Goal: Task Accomplishment & Management: Use online tool/utility

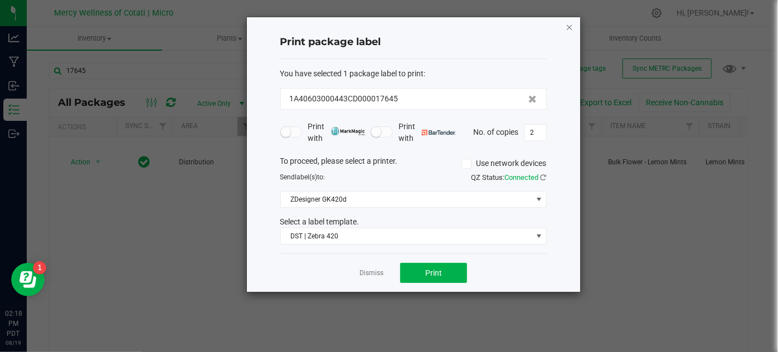
click at [566, 21] on icon "button" at bounding box center [569, 26] width 8 height 13
click at [572, 28] on uib-tab-heading "Inventory Counts" at bounding box center [635, 38] width 134 height 22
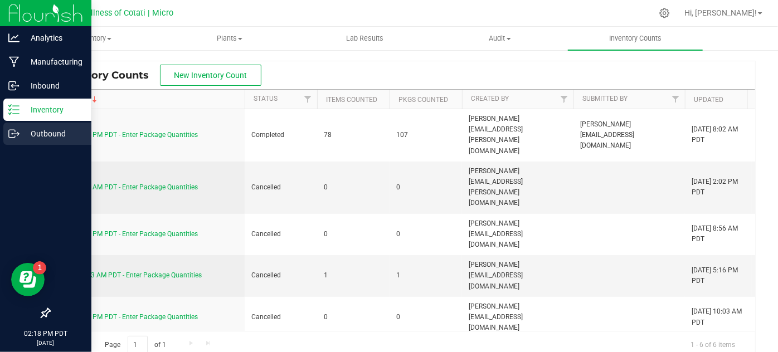
click at [29, 136] on p "Outbound" at bounding box center [52, 133] width 67 height 13
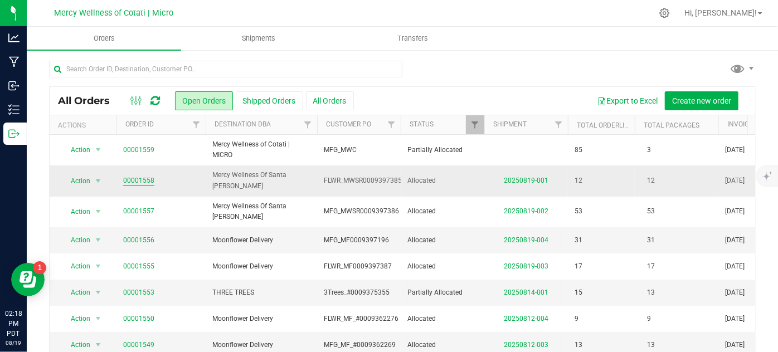
click at [131, 176] on link "00001558" at bounding box center [138, 180] width 31 height 11
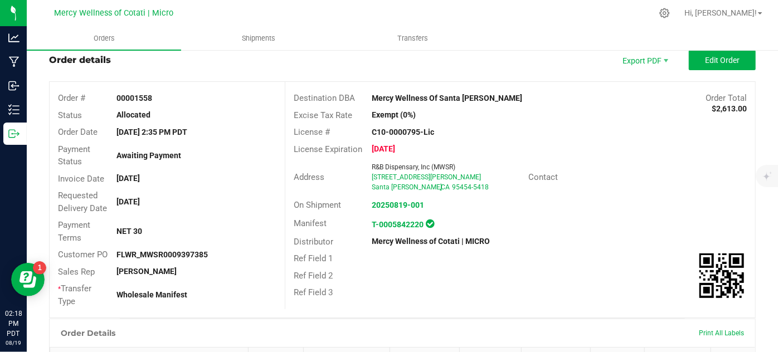
scroll to position [63, 0]
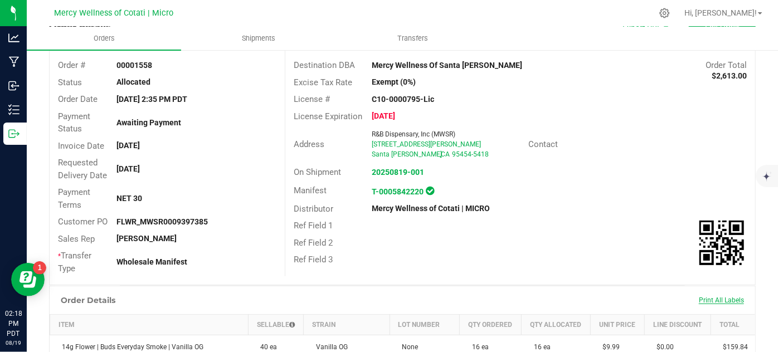
click at [724, 300] on span "Print All Labels" at bounding box center [721, 300] width 45 height 8
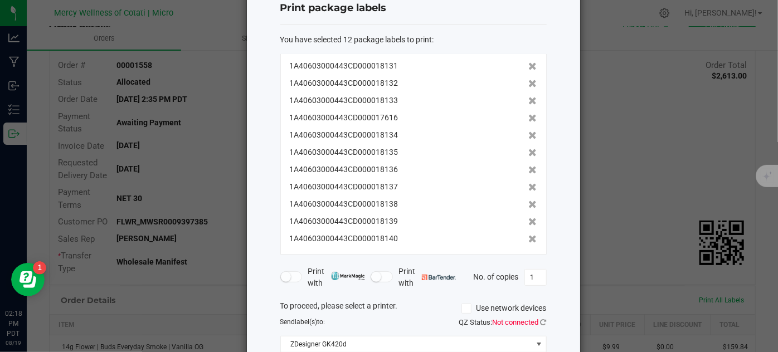
scroll to position [135, 0]
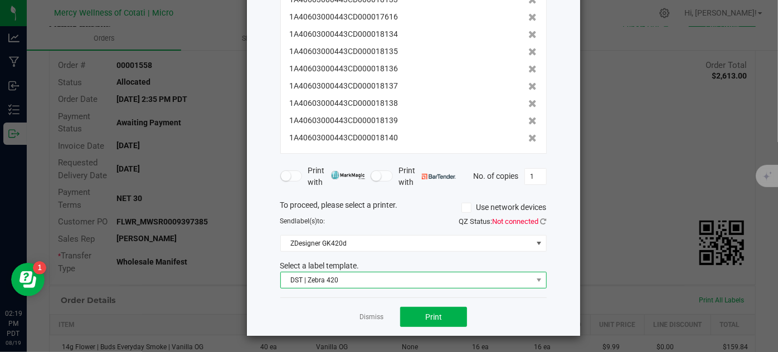
click at [531, 280] on span at bounding box center [538, 280] width 14 height 16
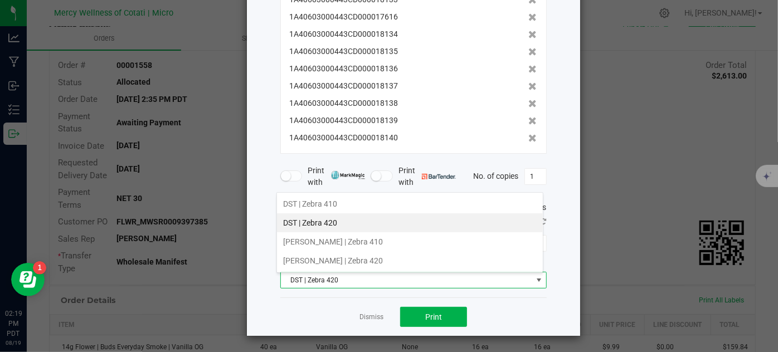
scroll to position [16, 266]
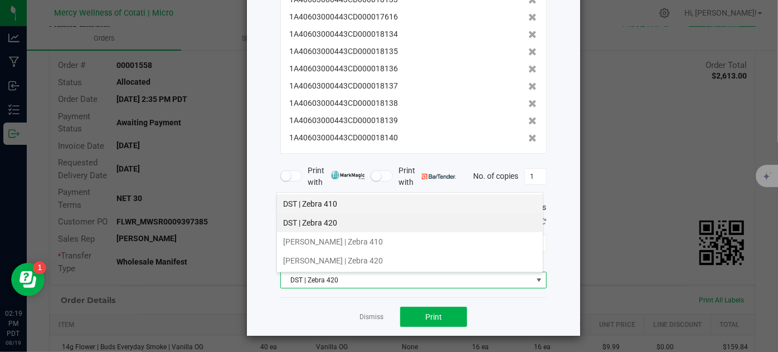
click at [350, 203] on li "DST | Zebra 410" at bounding box center [410, 203] width 266 height 19
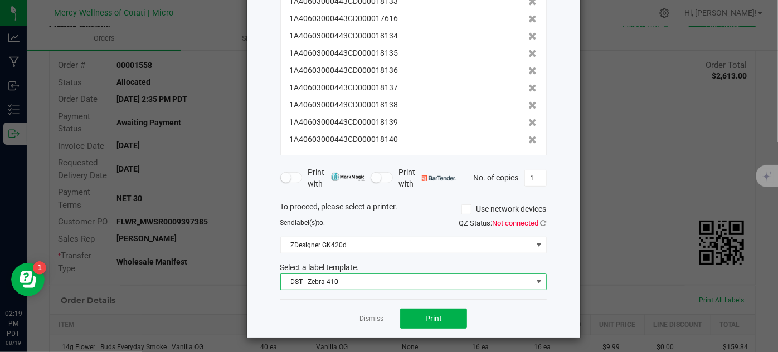
scroll to position [135, 0]
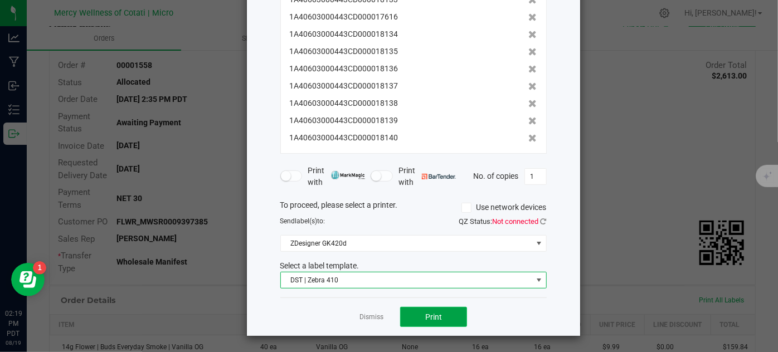
click at [444, 314] on button "Print" at bounding box center [433, 317] width 67 height 20
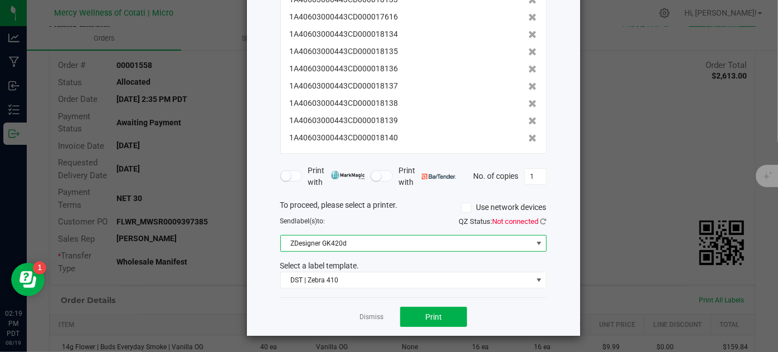
click at [534, 240] on span at bounding box center [538, 243] width 9 height 9
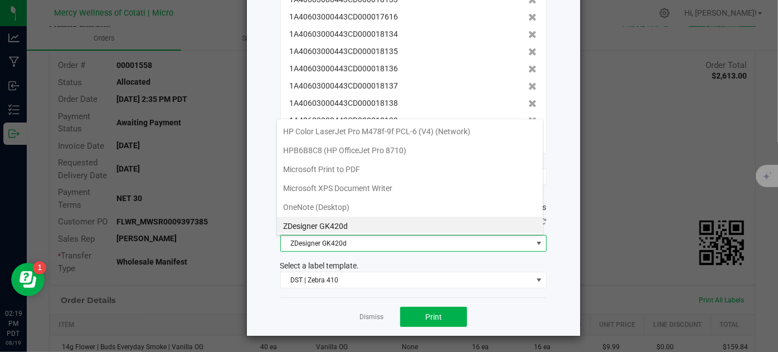
scroll to position [75, 0]
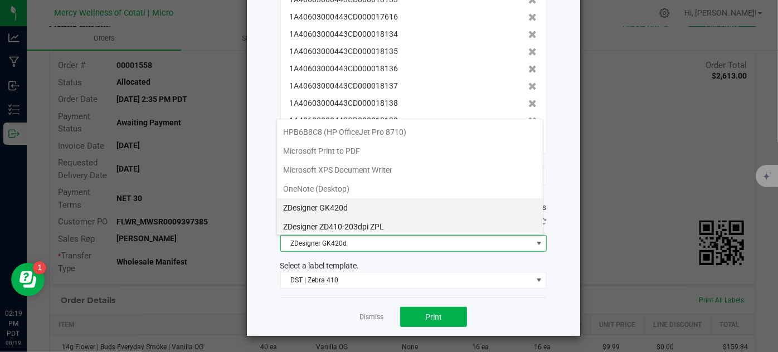
click at [505, 220] on ZPL "ZDesigner ZD410-203dpi ZPL" at bounding box center [410, 226] width 266 height 19
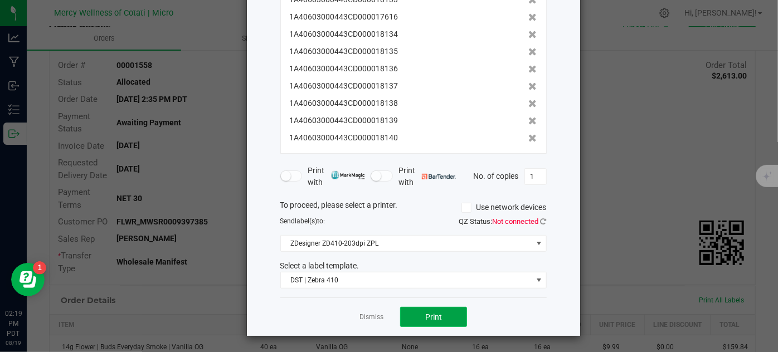
click at [450, 311] on button "Print" at bounding box center [433, 317] width 67 height 20
click at [427, 322] on button "Print" at bounding box center [433, 317] width 67 height 20
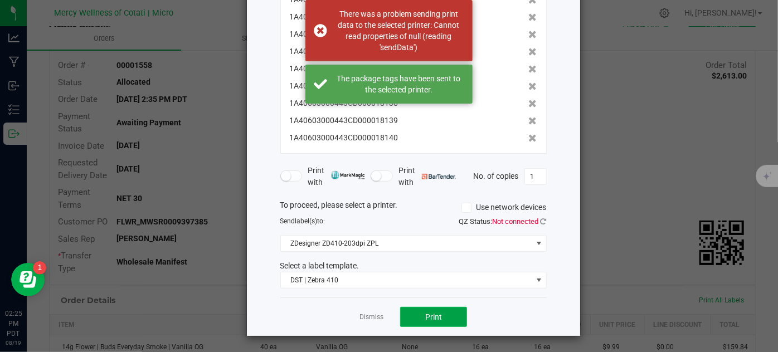
click at [427, 317] on span "Print" at bounding box center [433, 317] width 17 height 9
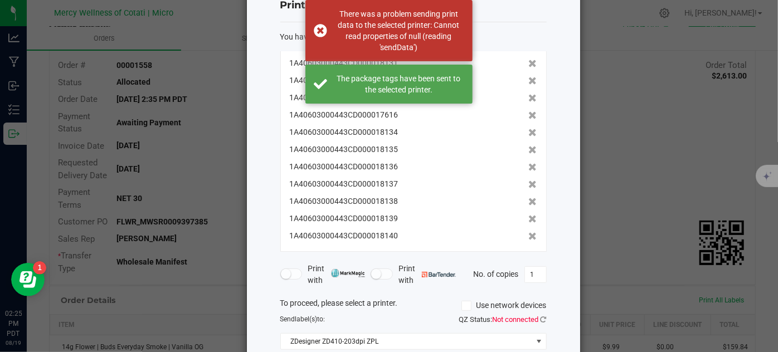
scroll to position [0, 0]
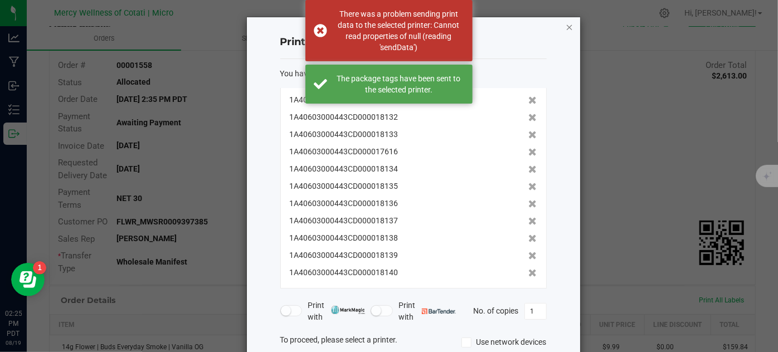
click at [565, 26] on icon "button" at bounding box center [569, 26] width 8 height 13
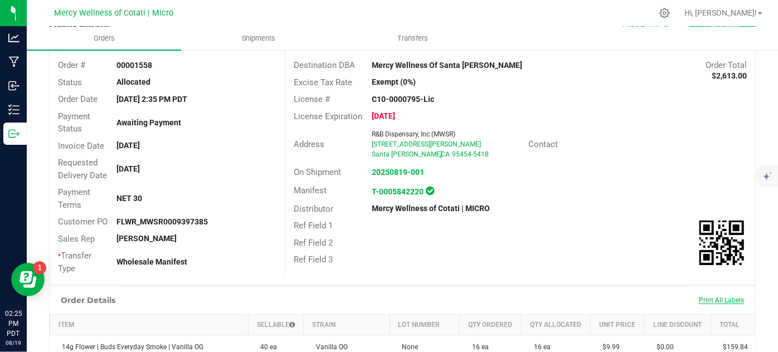
click at [713, 300] on span "Print All Labels" at bounding box center [721, 300] width 45 height 8
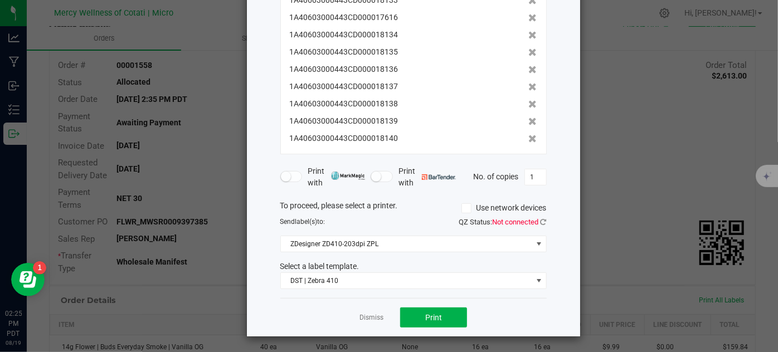
scroll to position [135, 0]
click at [453, 318] on button "Print" at bounding box center [433, 317] width 67 height 20
click at [367, 316] on link "Dismiss" at bounding box center [371, 317] width 24 height 9
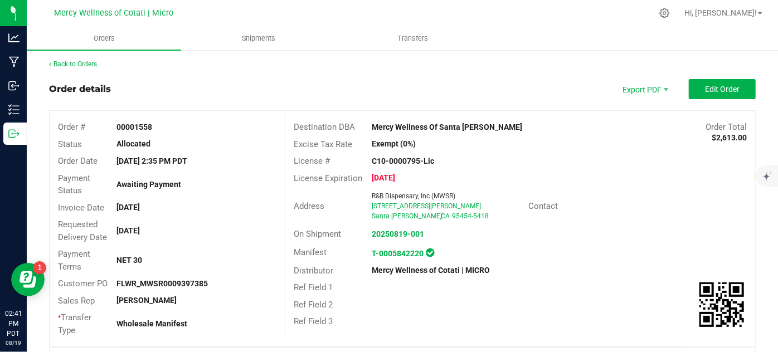
scroll to position [0, 0]
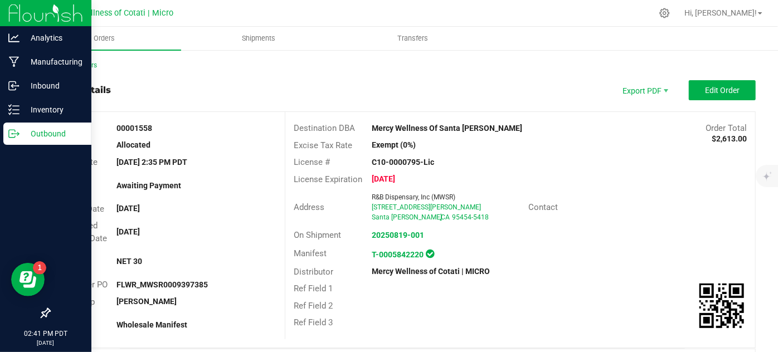
click at [17, 131] on icon at bounding box center [13, 133] width 11 height 11
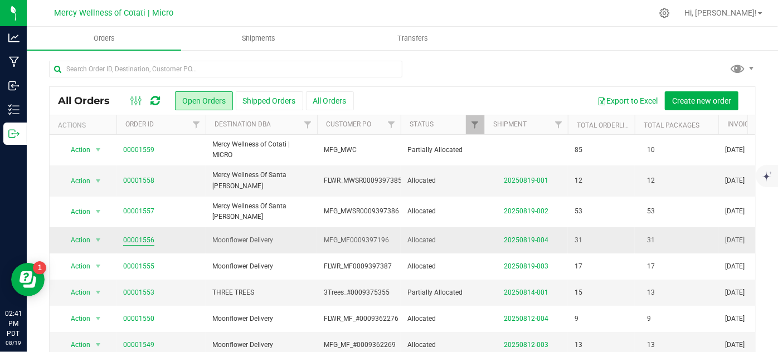
click at [148, 235] on link "00001556" at bounding box center [138, 240] width 31 height 11
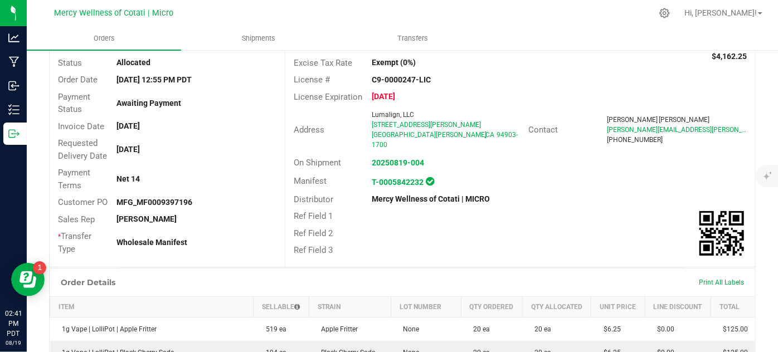
scroll to position [177, 0]
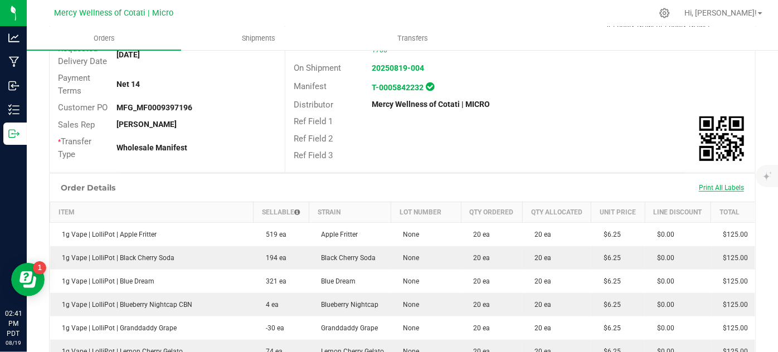
click at [713, 185] on span "Print All Labels" at bounding box center [721, 188] width 45 height 8
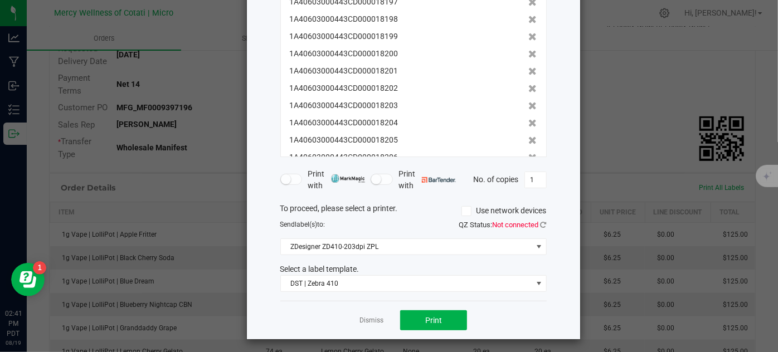
scroll to position [135, 0]
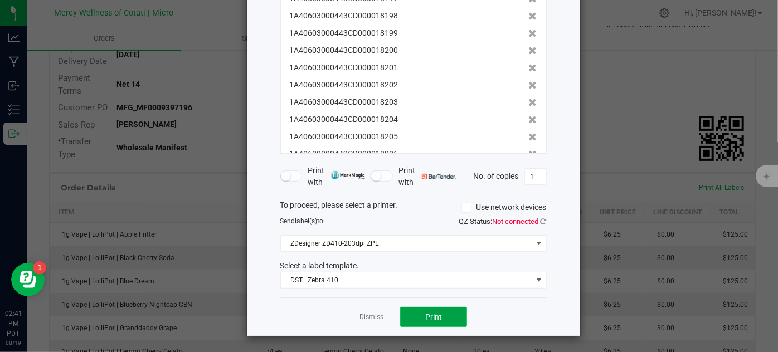
click at [450, 320] on button "Print" at bounding box center [433, 317] width 67 height 20
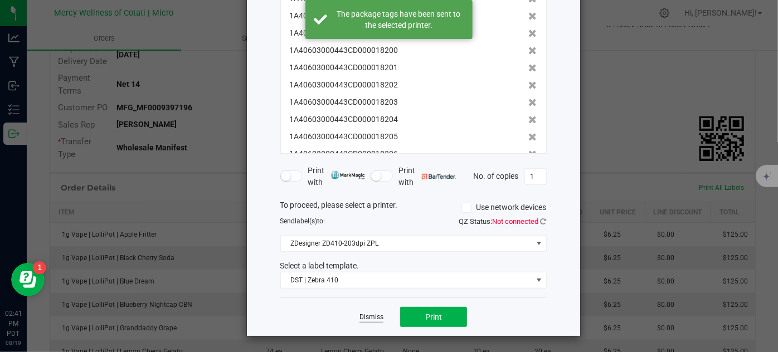
click at [374, 313] on link "Dismiss" at bounding box center [371, 317] width 24 height 9
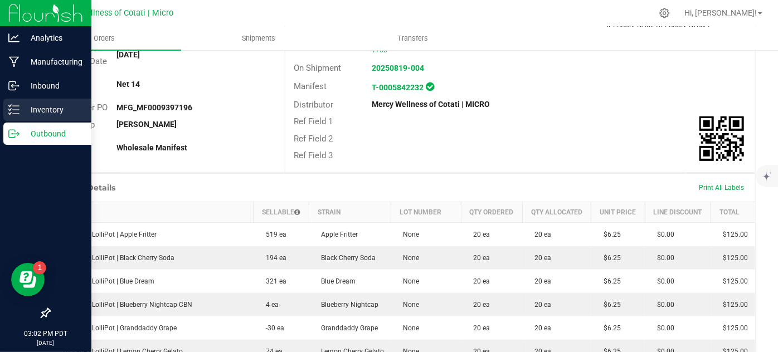
click at [14, 109] on icon at bounding box center [13, 109] width 11 height 11
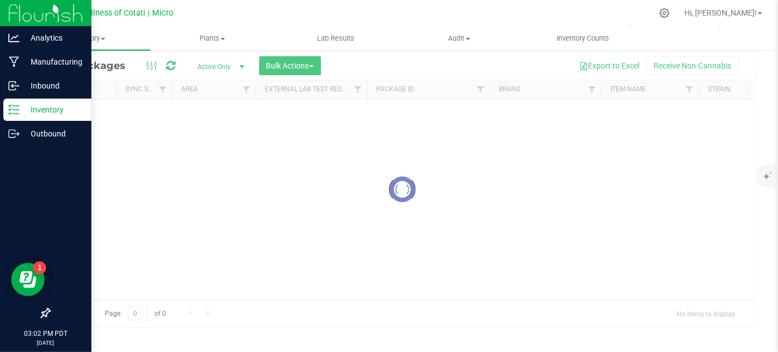
scroll to position [37, 0]
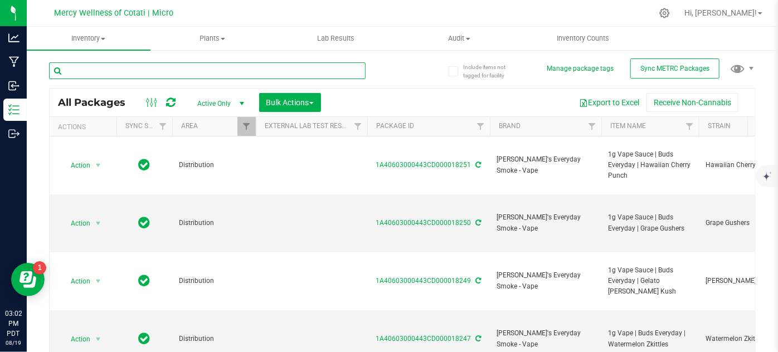
click at [128, 68] on input "text" at bounding box center [207, 70] width 316 height 17
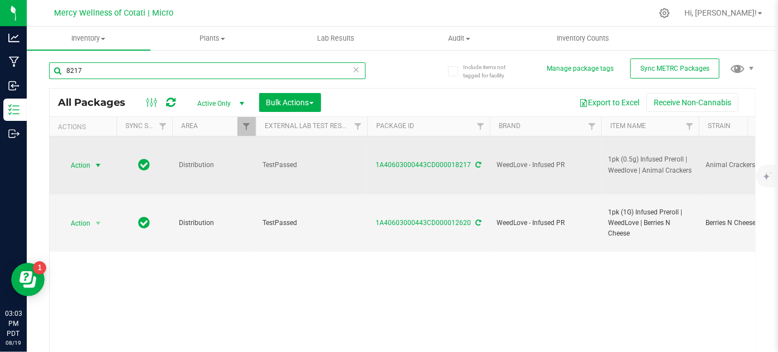
type input "8217"
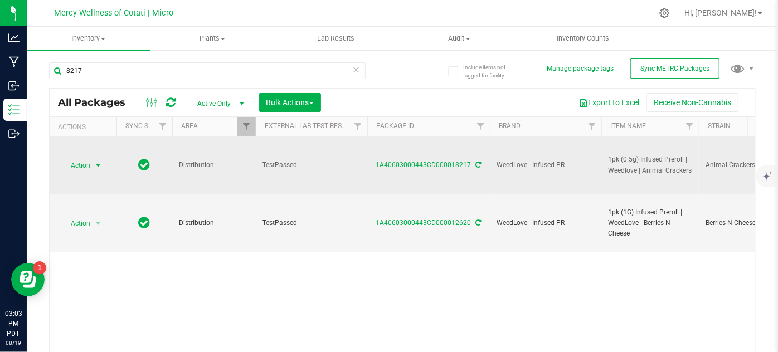
click at [86, 165] on span "Action" at bounding box center [76, 166] width 30 height 16
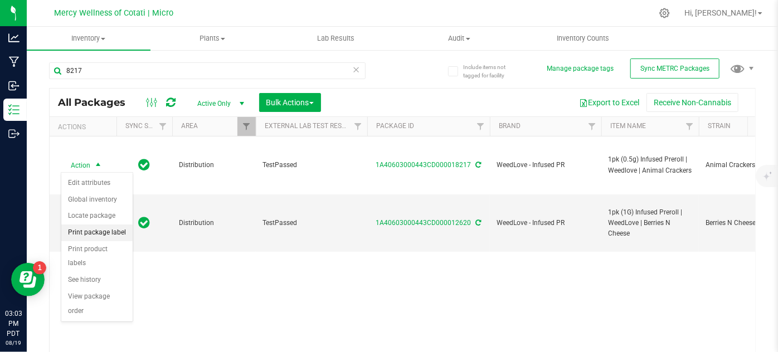
click at [105, 232] on li "Print package label" at bounding box center [96, 233] width 71 height 17
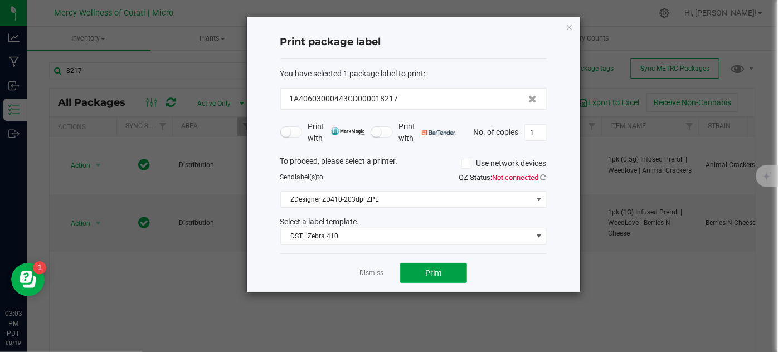
click at [432, 276] on span "Print" at bounding box center [433, 273] width 17 height 9
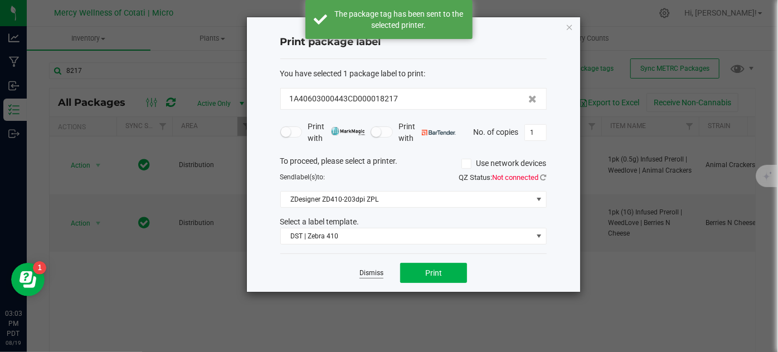
click at [371, 271] on link "Dismiss" at bounding box center [371, 273] width 24 height 9
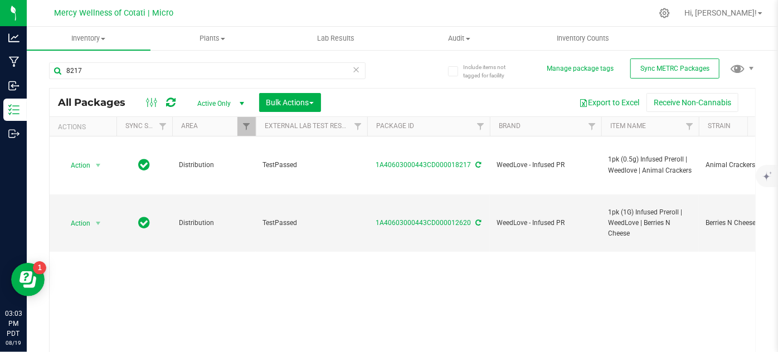
click at [353, 70] on icon at bounding box center [357, 68] width 8 height 13
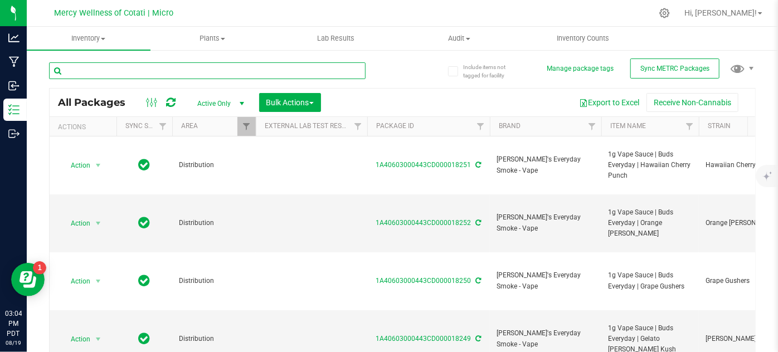
click at [113, 73] on input "text" at bounding box center [207, 70] width 316 height 17
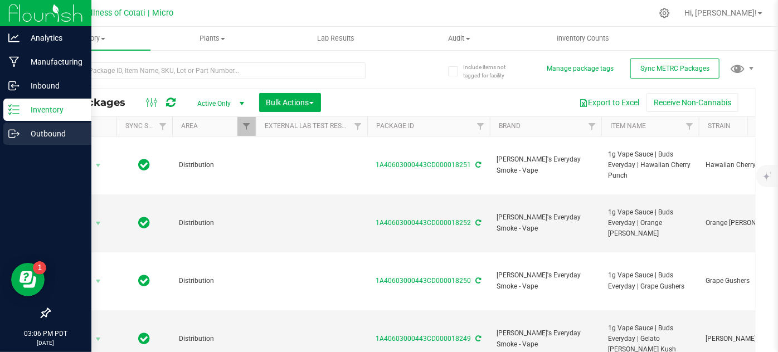
click at [11, 131] on icon at bounding box center [13, 133] width 11 height 11
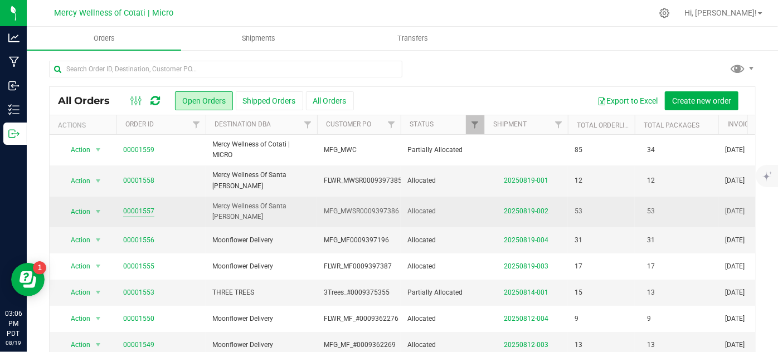
click at [147, 206] on link "00001557" at bounding box center [138, 211] width 31 height 11
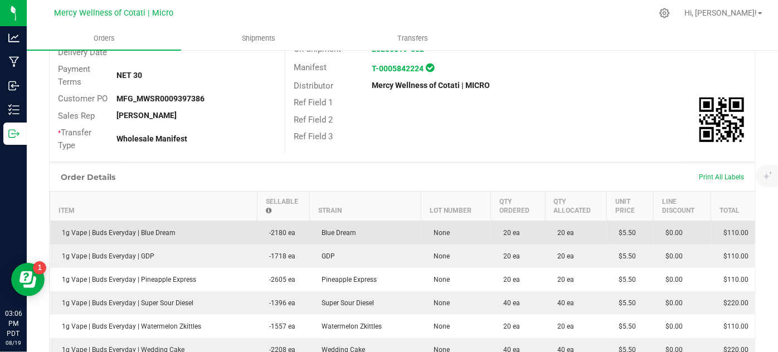
scroll to position [190, 0]
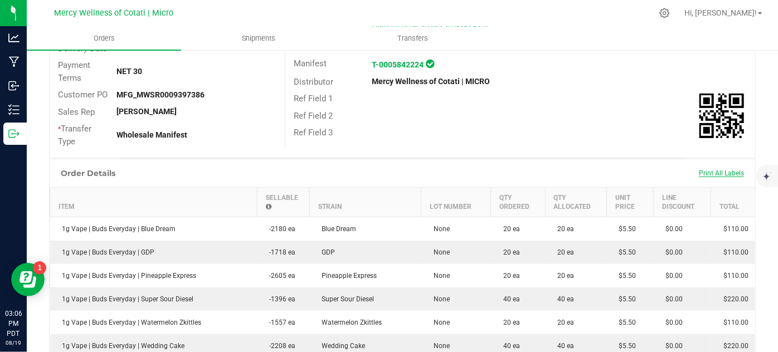
click at [703, 173] on span "Print All Labels" at bounding box center [721, 173] width 45 height 8
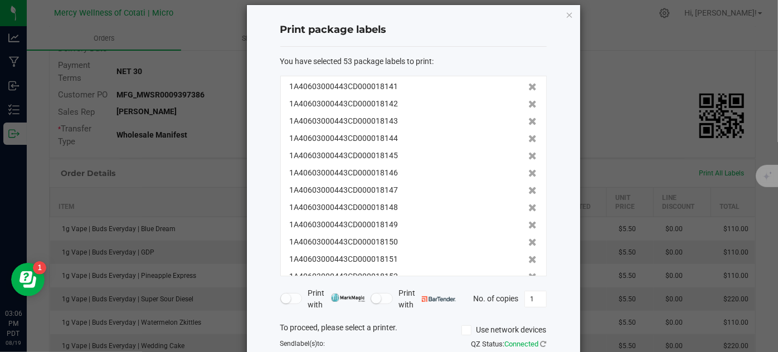
click at [569, 274] on div "Print package labels You have selected 53 package labels to print : 1A406030004…" at bounding box center [413, 231] width 333 height 453
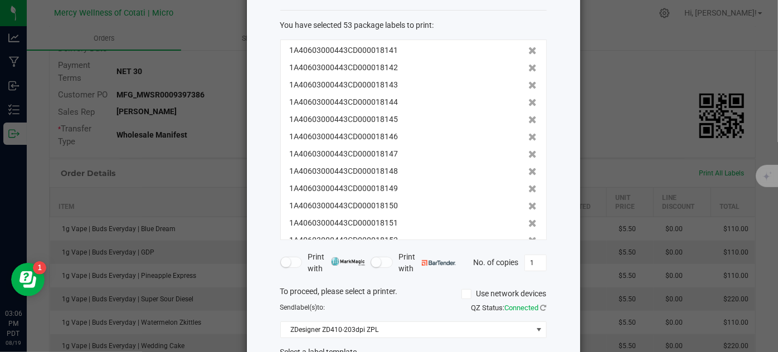
scroll to position [135, 0]
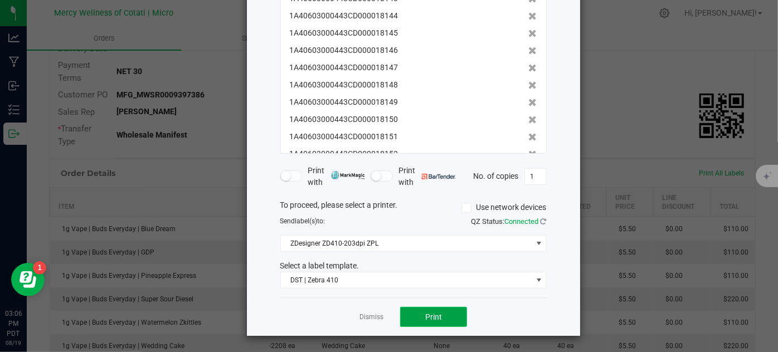
click at [446, 318] on button "Print" at bounding box center [433, 317] width 67 height 20
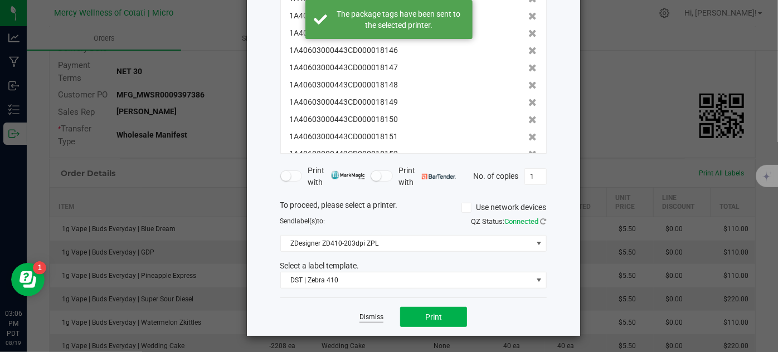
click at [365, 314] on link "Dismiss" at bounding box center [371, 317] width 24 height 9
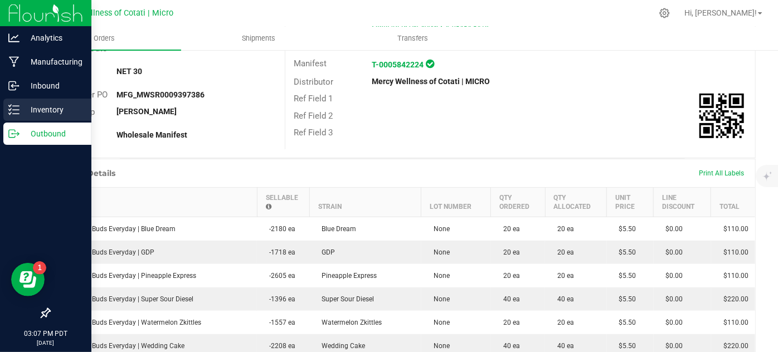
click at [37, 118] on div "Inventory" at bounding box center [47, 110] width 88 height 22
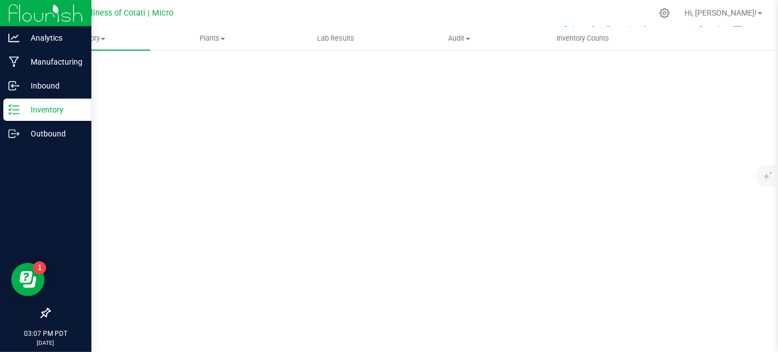
scroll to position [37, 0]
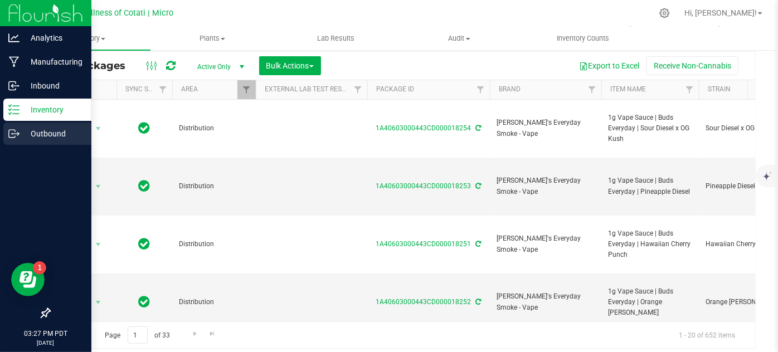
click at [52, 138] on p "Outbound" at bounding box center [52, 133] width 67 height 13
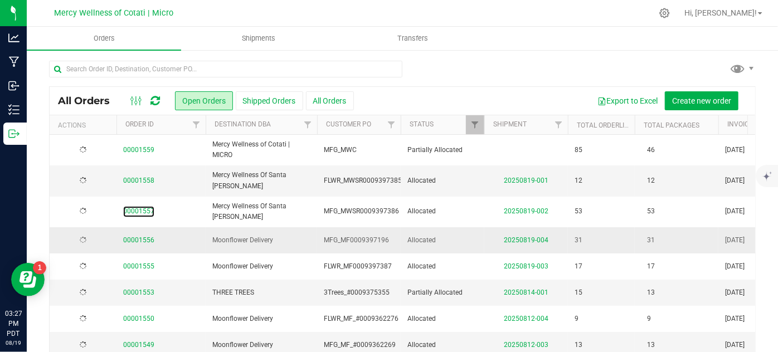
click at [146, 206] on link "00001557" at bounding box center [138, 211] width 31 height 11
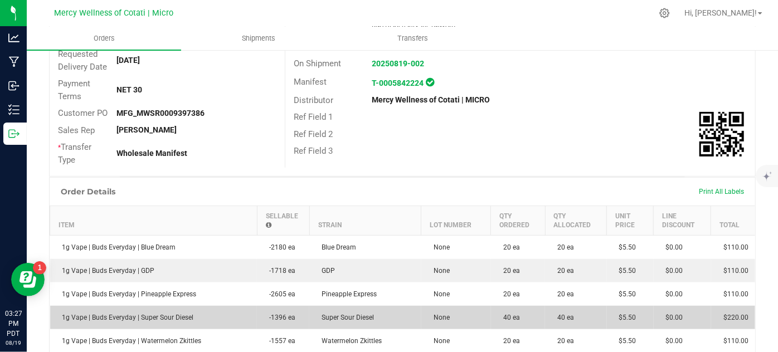
scroll to position [190, 0]
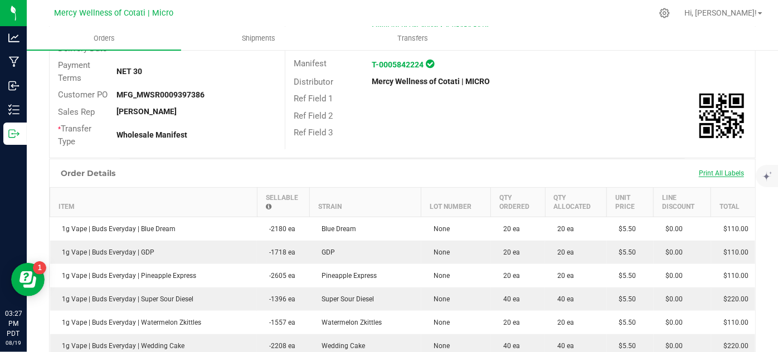
click at [722, 176] on span "Print All Labels" at bounding box center [721, 173] width 45 height 8
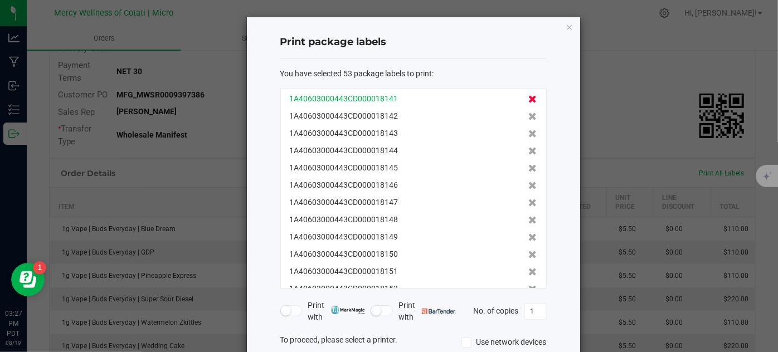
click at [529, 104] on span at bounding box center [533, 99] width 8 height 12
click at [529, 101] on icon at bounding box center [533, 99] width 8 height 8
click at [529, 113] on icon at bounding box center [533, 117] width 8 height 8
click at [529, 131] on icon at bounding box center [533, 134] width 8 height 8
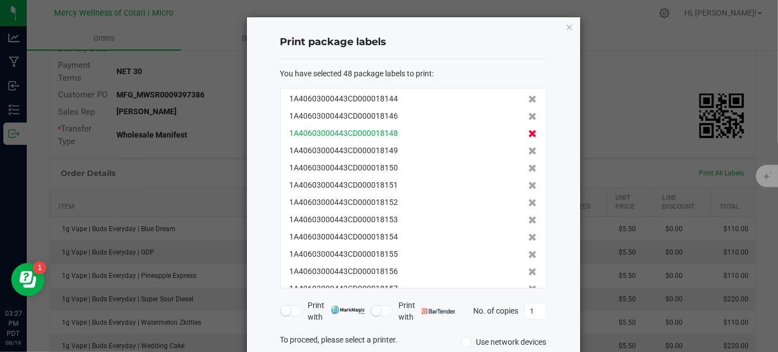
click at [529, 132] on icon at bounding box center [533, 134] width 8 height 8
click at [529, 133] on icon at bounding box center [533, 134] width 8 height 8
click at [529, 147] on icon at bounding box center [533, 151] width 8 height 8
click at [529, 133] on icon at bounding box center [533, 134] width 8 height 8
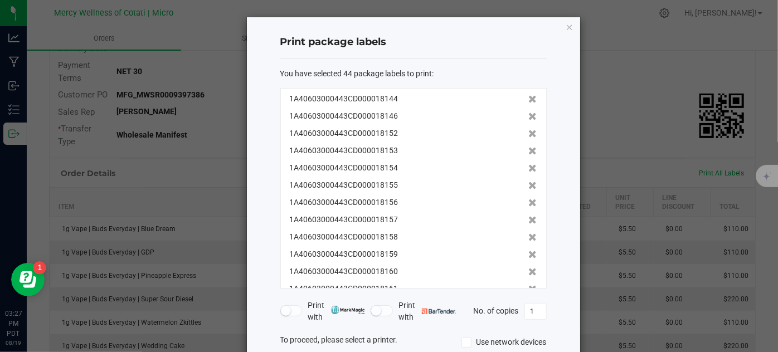
click at [529, 147] on icon at bounding box center [533, 151] width 8 height 8
click at [529, 133] on icon at bounding box center [533, 134] width 8 height 8
click at [529, 147] on icon at bounding box center [533, 151] width 8 height 8
click at [529, 133] on icon at bounding box center [533, 134] width 8 height 8
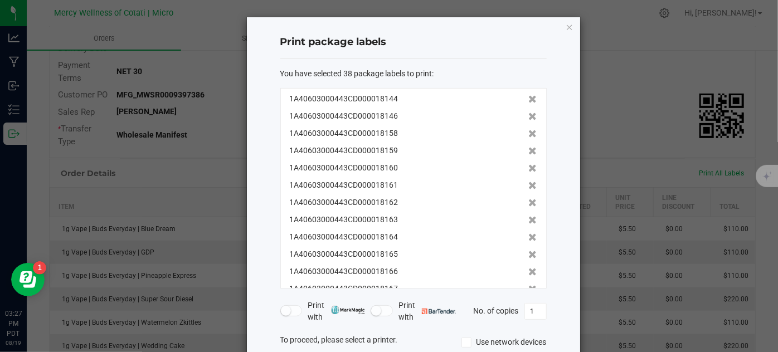
click at [529, 133] on icon at bounding box center [533, 134] width 8 height 8
click at [529, 147] on icon at bounding box center [533, 151] width 8 height 8
click at [529, 133] on icon at bounding box center [533, 134] width 8 height 8
click at [529, 147] on icon at bounding box center [533, 151] width 8 height 8
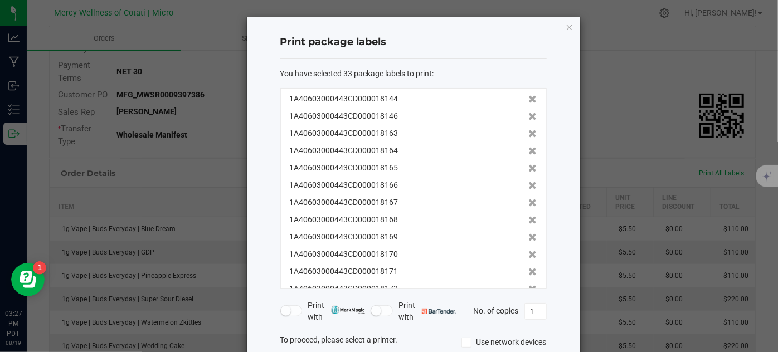
click at [529, 133] on icon at bounding box center [533, 134] width 8 height 8
click at [529, 147] on icon at bounding box center [533, 151] width 8 height 8
click at [529, 133] on icon at bounding box center [533, 134] width 8 height 8
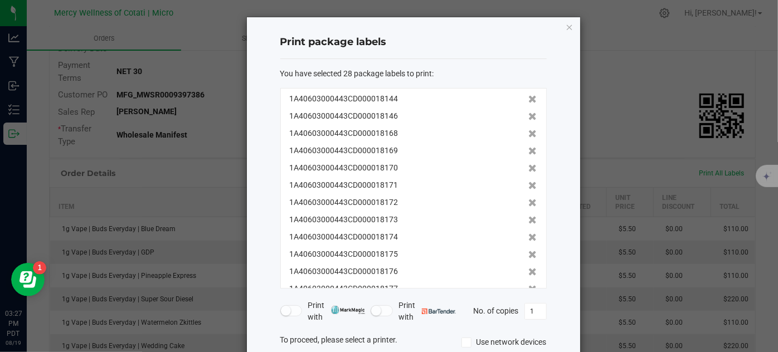
click at [529, 133] on icon at bounding box center [533, 134] width 8 height 8
click at [529, 147] on icon at bounding box center [533, 151] width 8 height 8
click at [529, 133] on icon at bounding box center [533, 134] width 8 height 8
click at [529, 147] on icon at bounding box center [533, 151] width 8 height 8
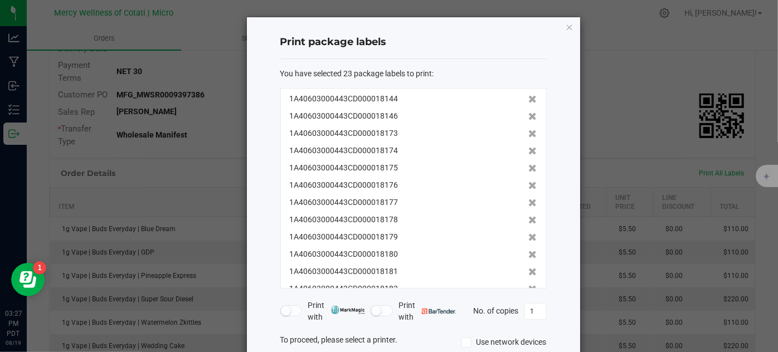
click at [529, 133] on icon at bounding box center [533, 134] width 8 height 8
click at [529, 147] on icon at bounding box center [533, 151] width 8 height 8
click at [529, 133] on icon at bounding box center [533, 134] width 8 height 8
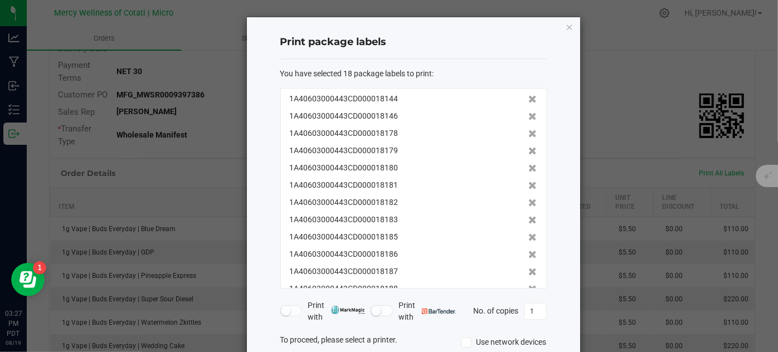
click at [529, 133] on icon at bounding box center [533, 134] width 8 height 8
click at [529, 147] on icon at bounding box center [533, 151] width 8 height 8
click at [529, 133] on icon at bounding box center [533, 134] width 8 height 8
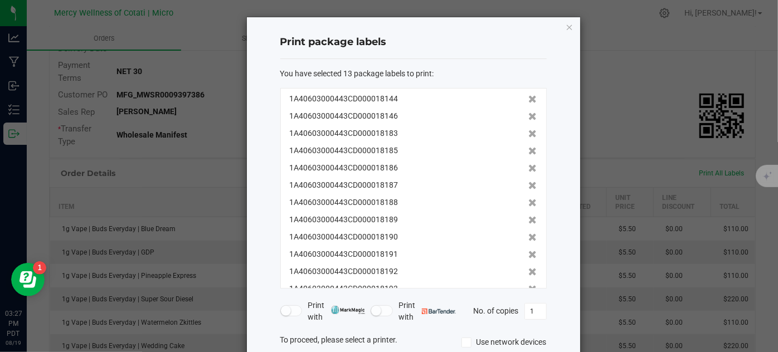
click at [529, 133] on icon at bounding box center [533, 134] width 8 height 8
click at [529, 147] on icon at bounding box center [533, 151] width 8 height 8
click at [529, 133] on icon at bounding box center [533, 134] width 8 height 8
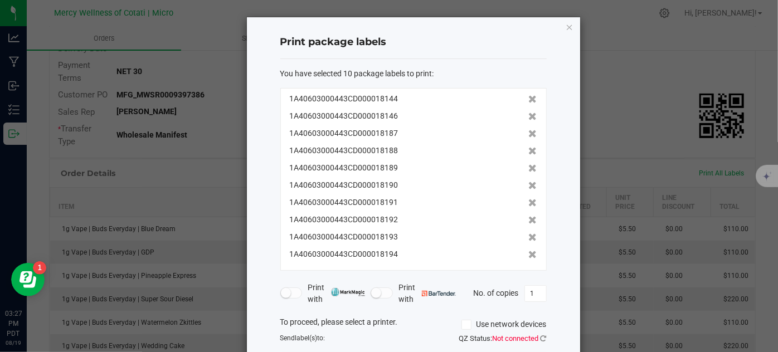
click at [529, 133] on icon at bounding box center [533, 134] width 8 height 8
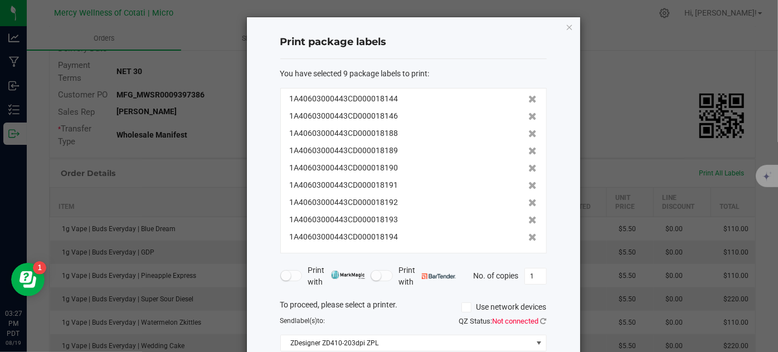
click at [529, 133] on icon at bounding box center [533, 134] width 8 height 8
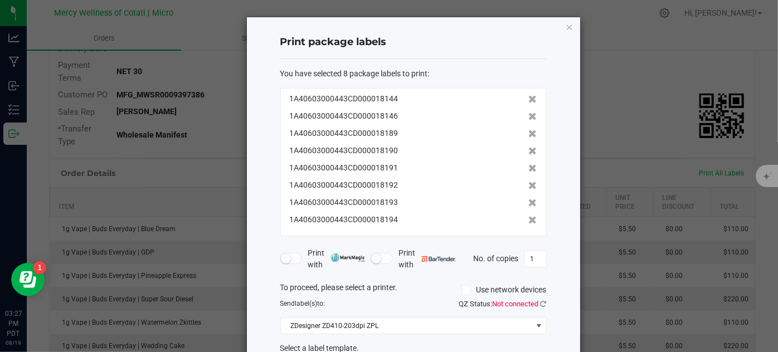
click at [529, 133] on icon at bounding box center [533, 134] width 8 height 8
click at [529, 147] on icon at bounding box center [533, 151] width 8 height 8
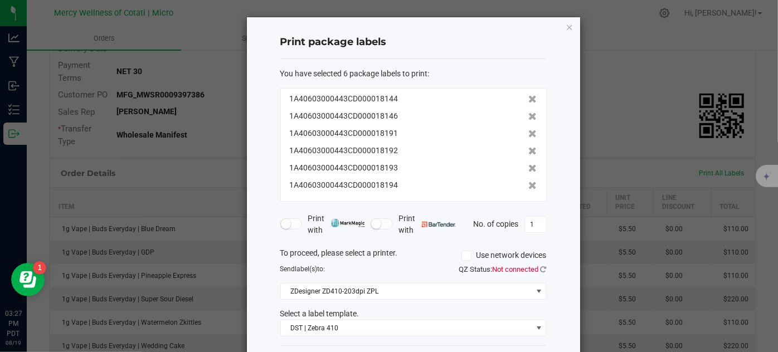
click at [529, 133] on icon at bounding box center [533, 134] width 8 height 8
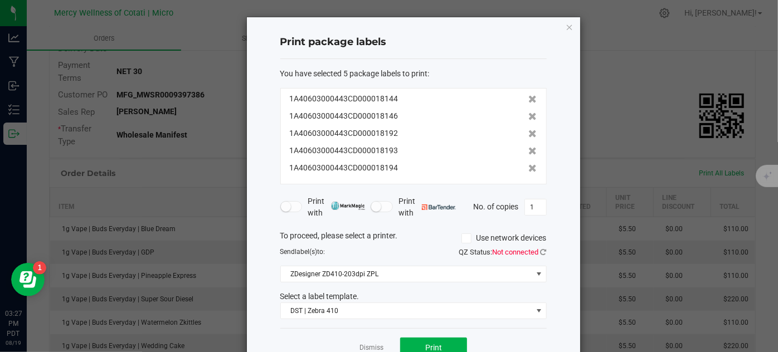
click at [529, 133] on icon at bounding box center [533, 134] width 8 height 8
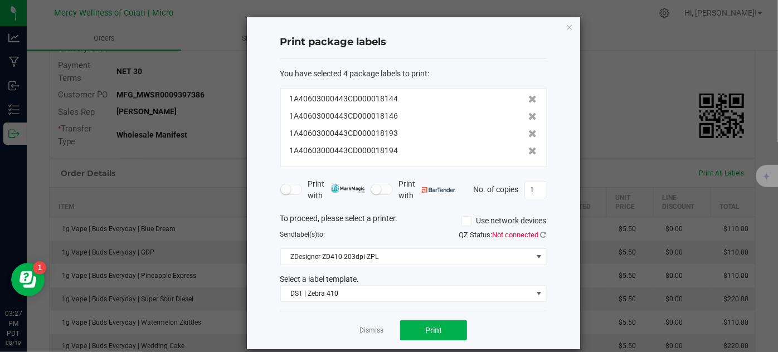
click at [529, 133] on icon at bounding box center [533, 134] width 8 height 8
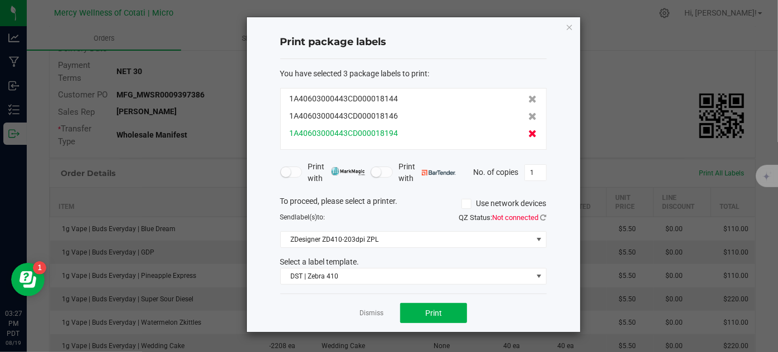
click at [529, 133] on icon at bounding box center [533, 134] width 8 height 8
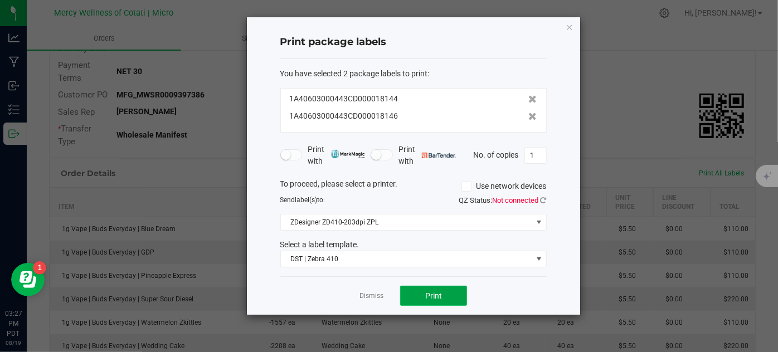
click at [436, 292] on span "Print" at bounding box center [433, 295] width 17 height 9
